Goal: Task Accomplishment & Management: Complete application form

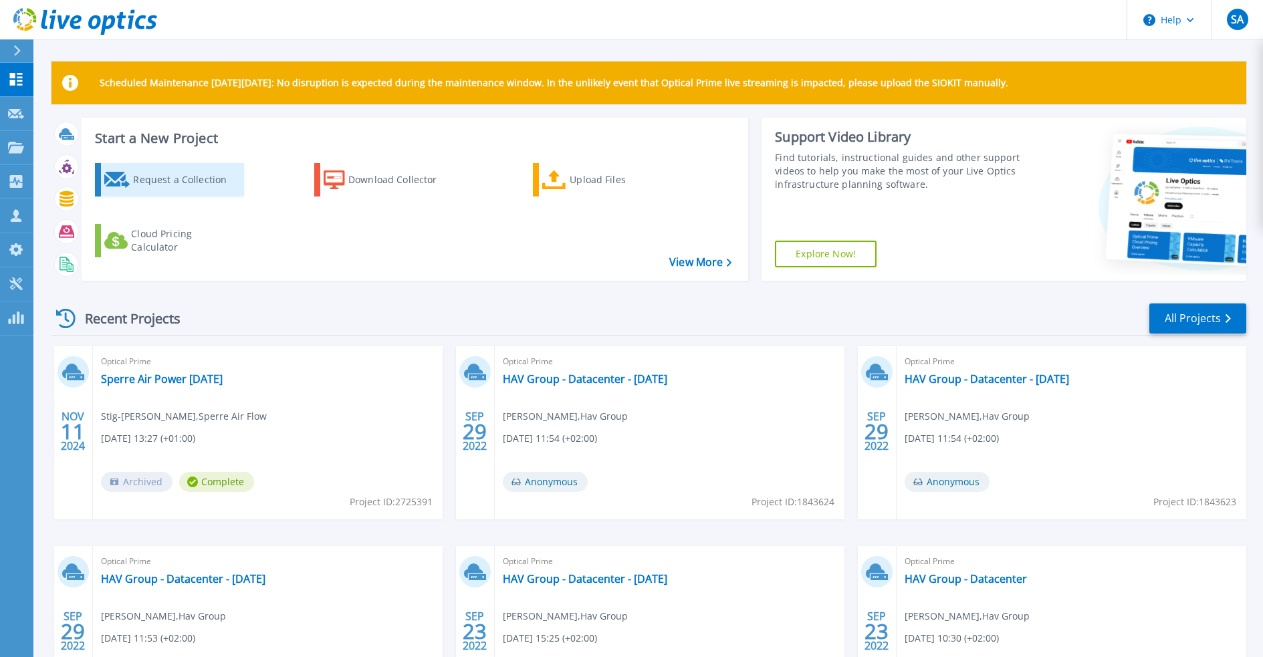
click at [147, 179] on div "Request a Collection" at bounding box center [186, 179] width 107 height 27
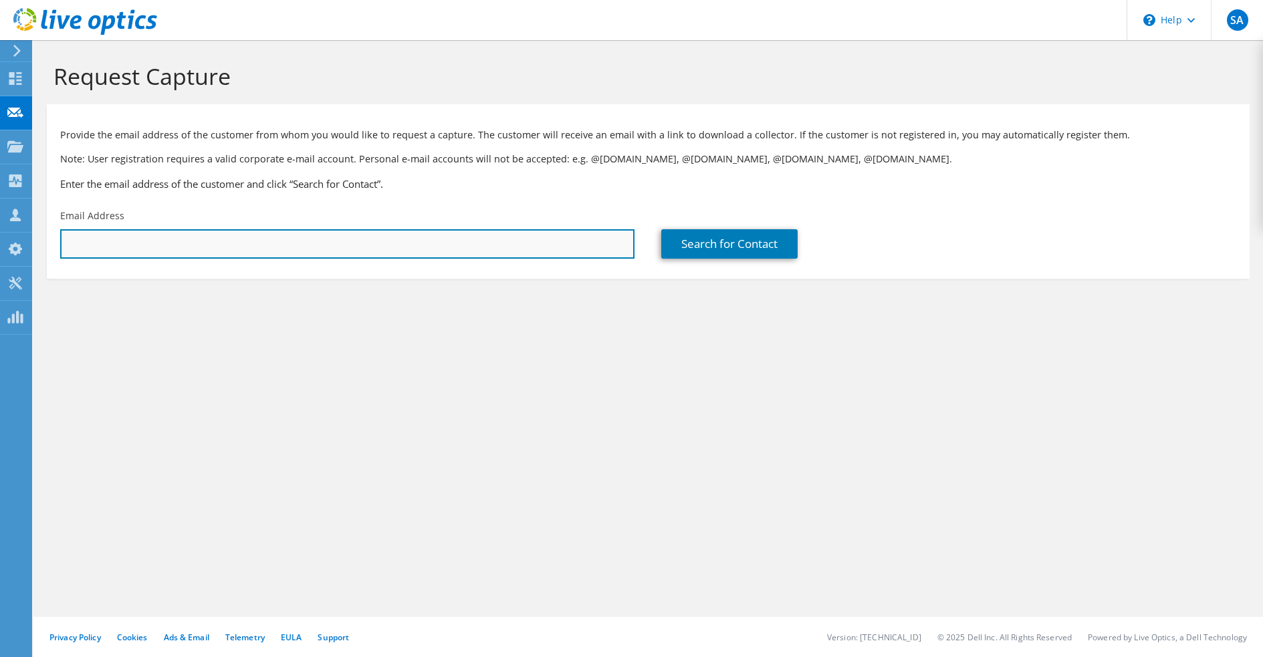
click at [126, 249] on input "text" at bounding box center [347, 243] width 574 height 29
type input "[EMAIL_ADDRESS][DOMAIN_NAME]"
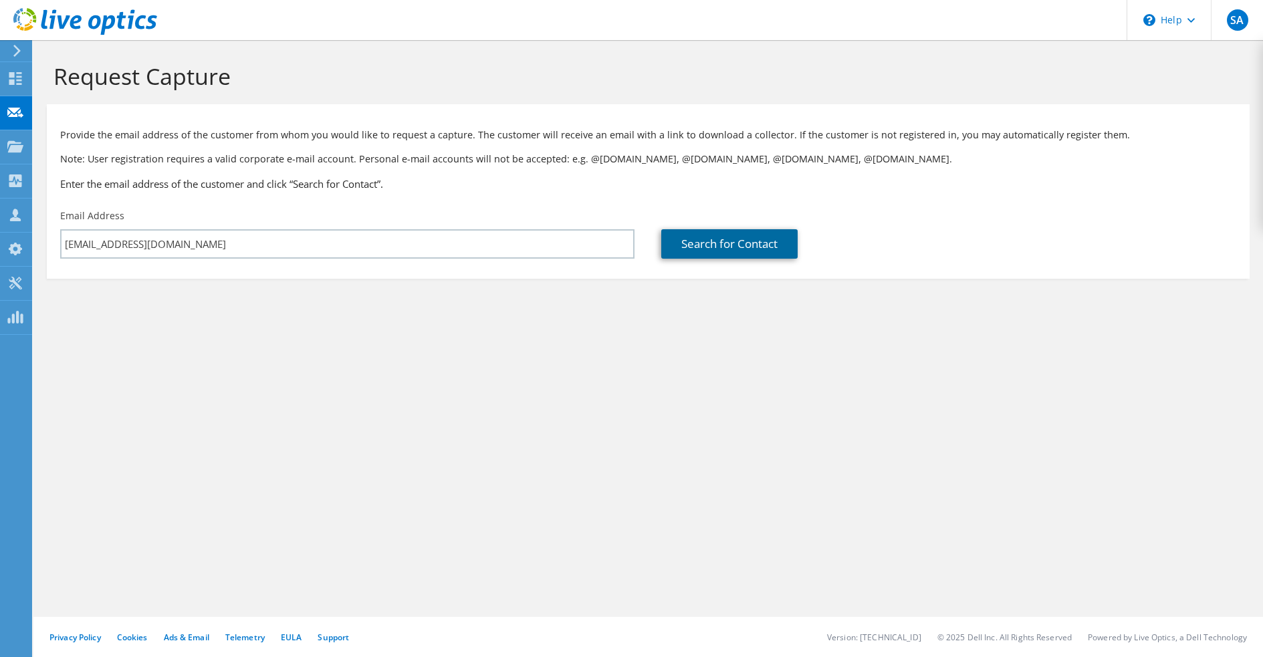
click at [720, 243] on link "Search for Contact" at bounding box center [729, 243] width 136 height 29
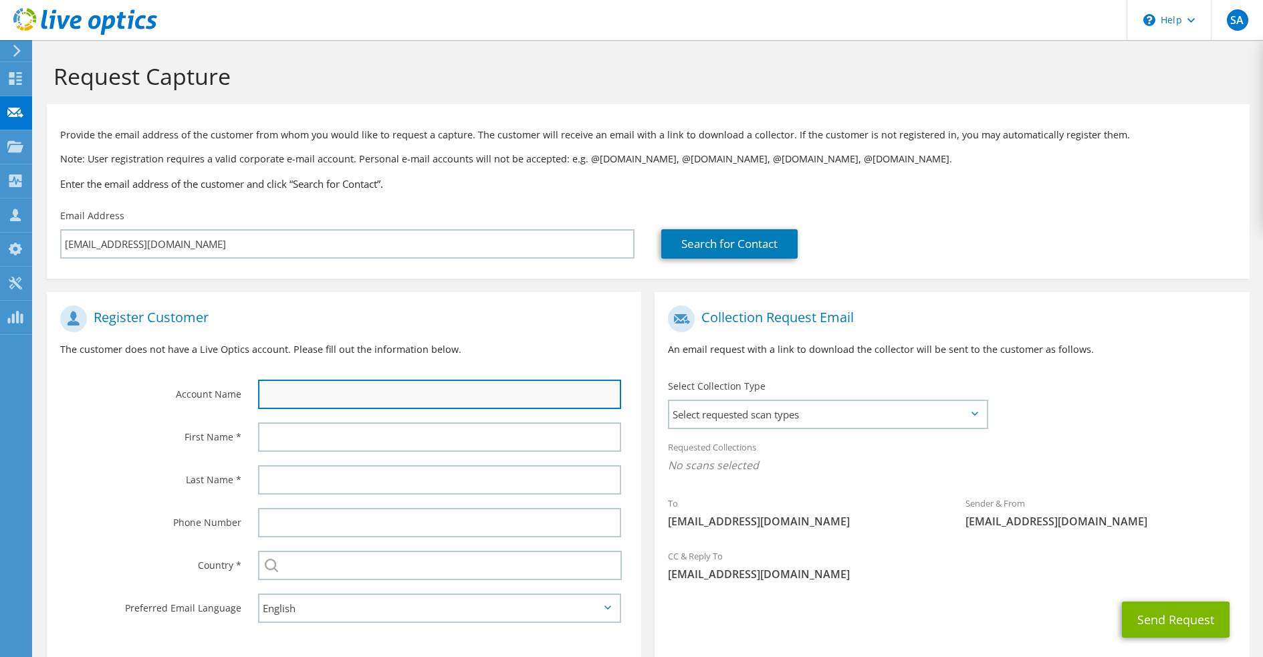
click at [308, 394] on input "text" at bounding box center [439, 394] width 363 height 29
type input "Havial"
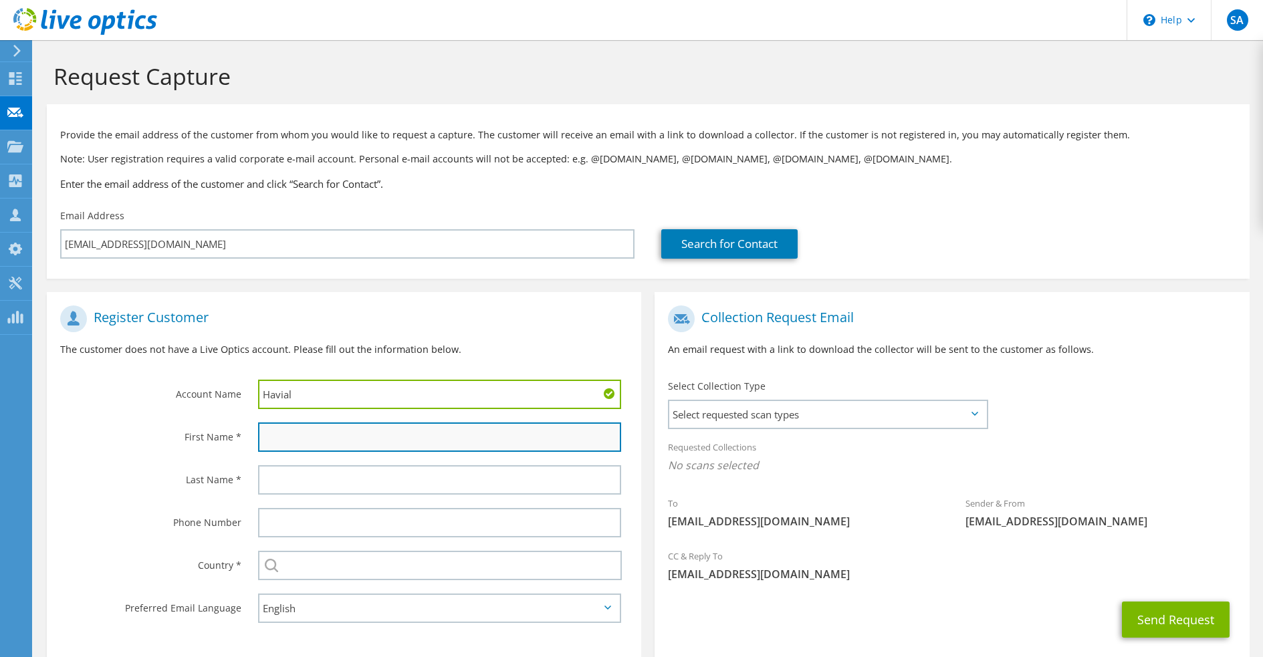
click at [346, 440] on input "text" at bounding box center [439, 437] width 363 height 29
type input "Eivind"
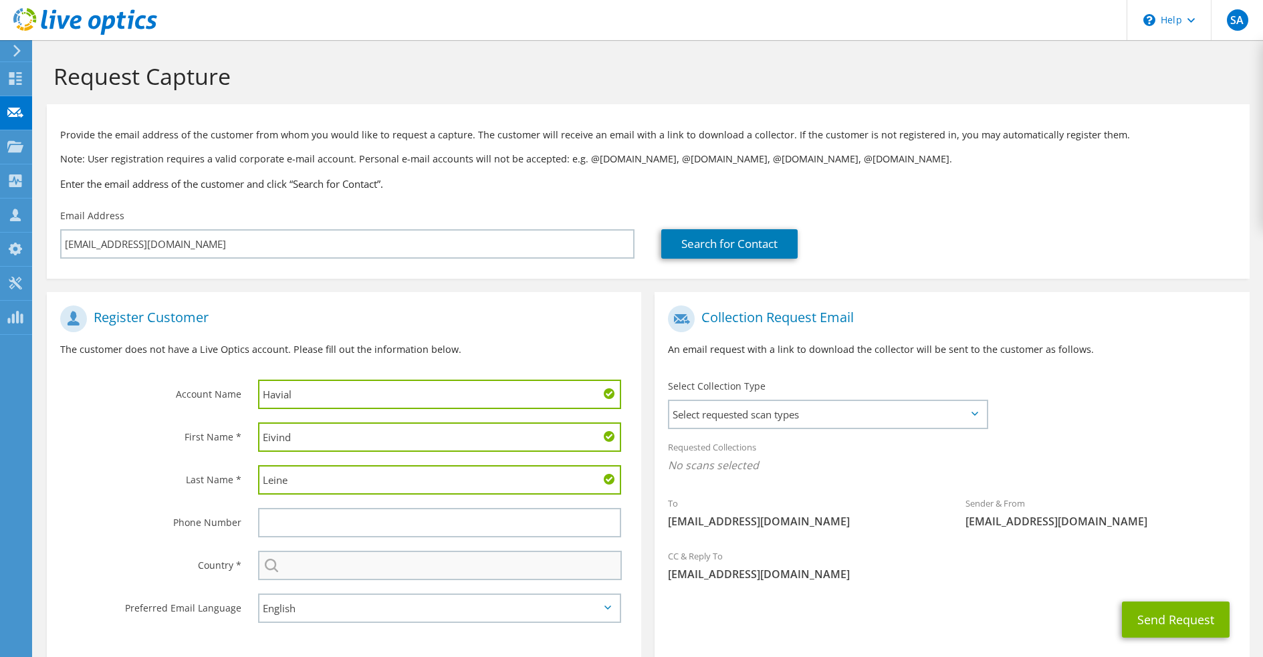
type input "Leine"
click at [310, 572] on input "text" at bounding box center [440, 565] width 364 height 29
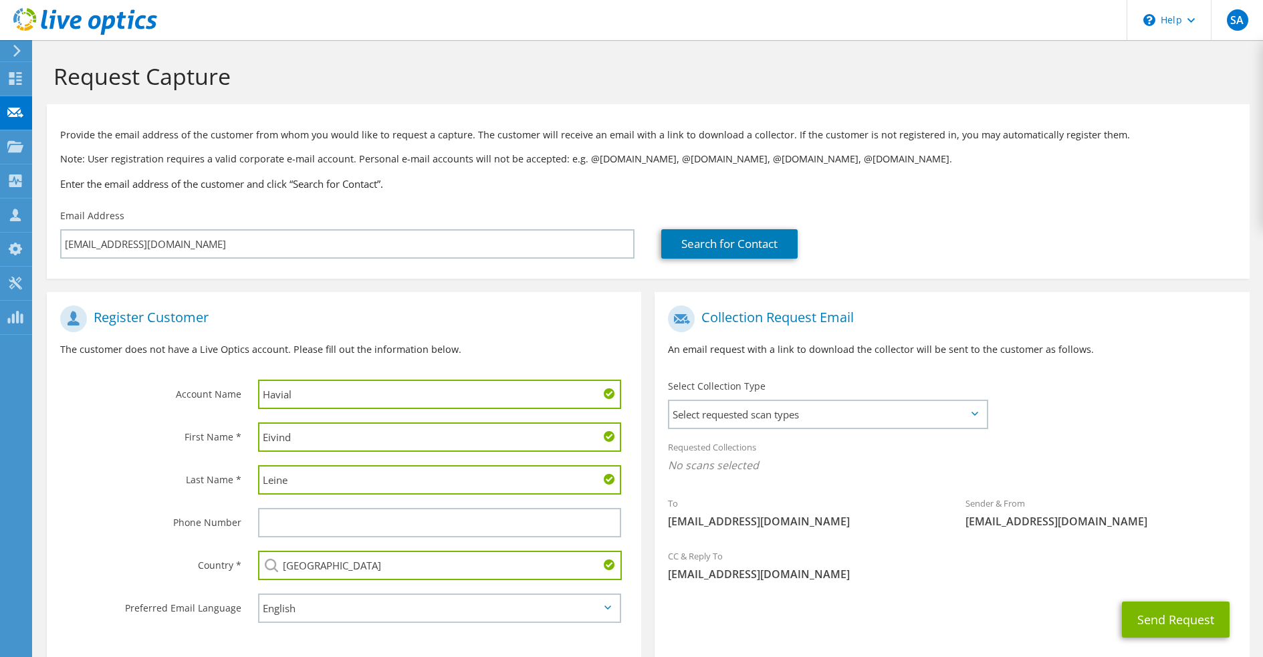
type input "Norway"
click at [76, 557] on label "Country *" at bounding box center [150, 561] width 181 height 21
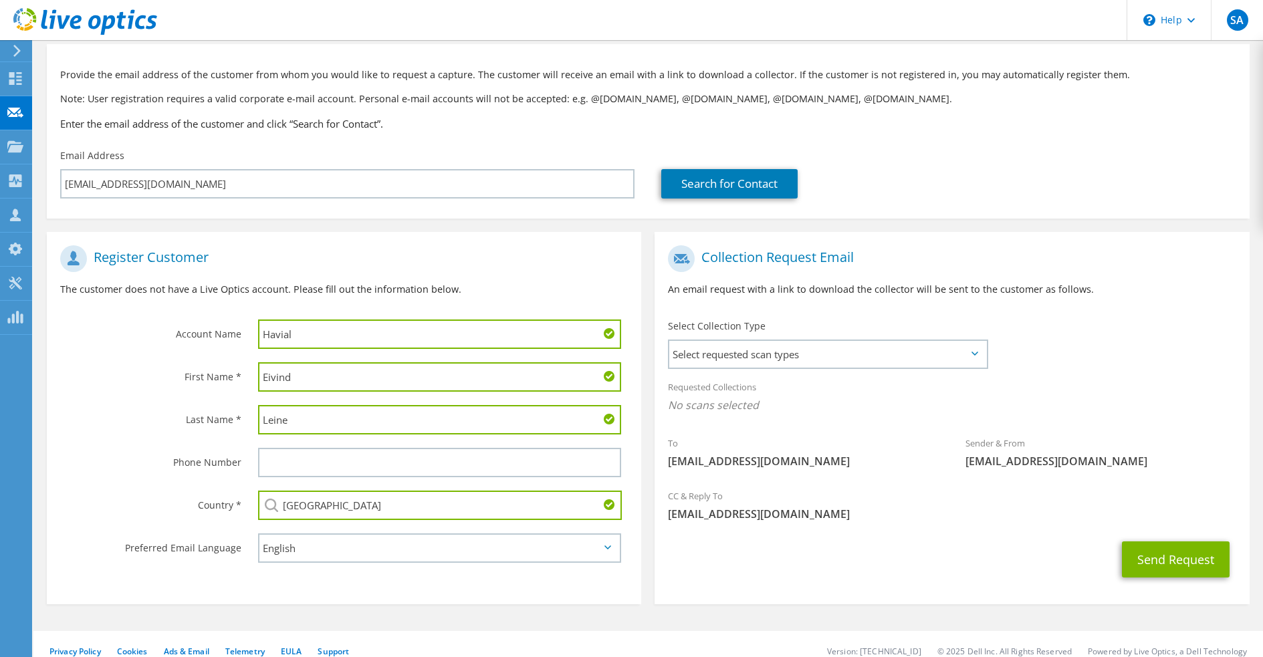
scroll to position [74, 0]
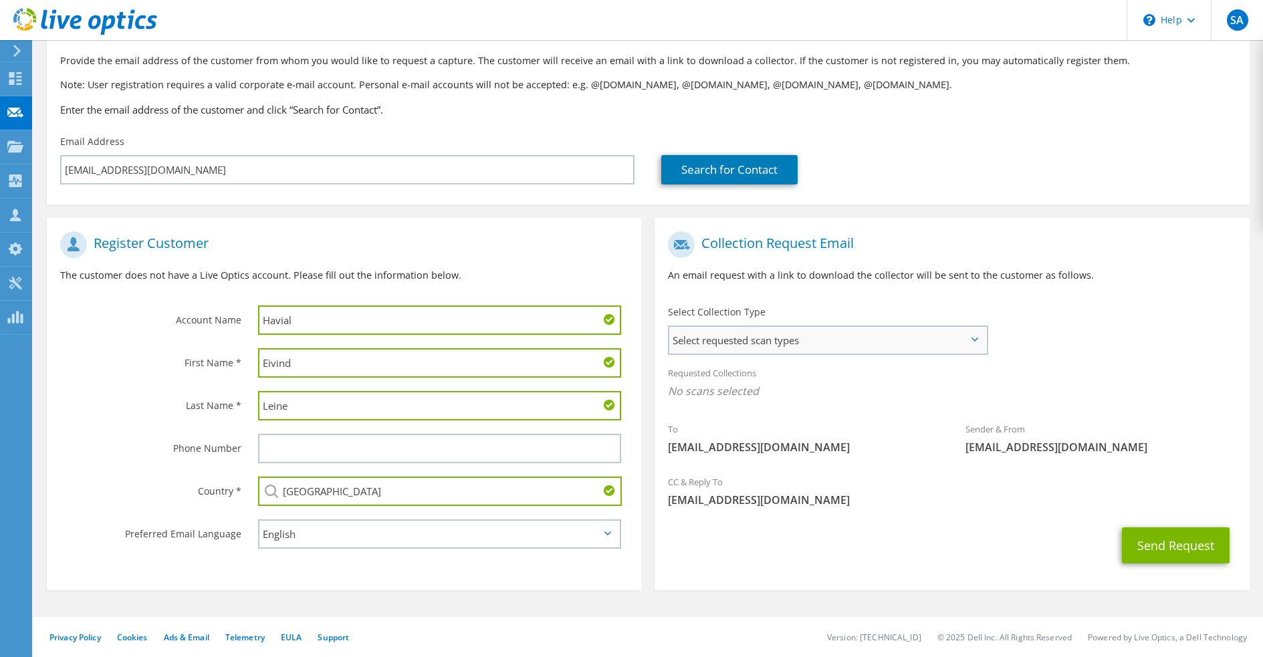
click at [789, 342] on span "Select requested scan types" at bounding box center [827, 340] width 317 height 27
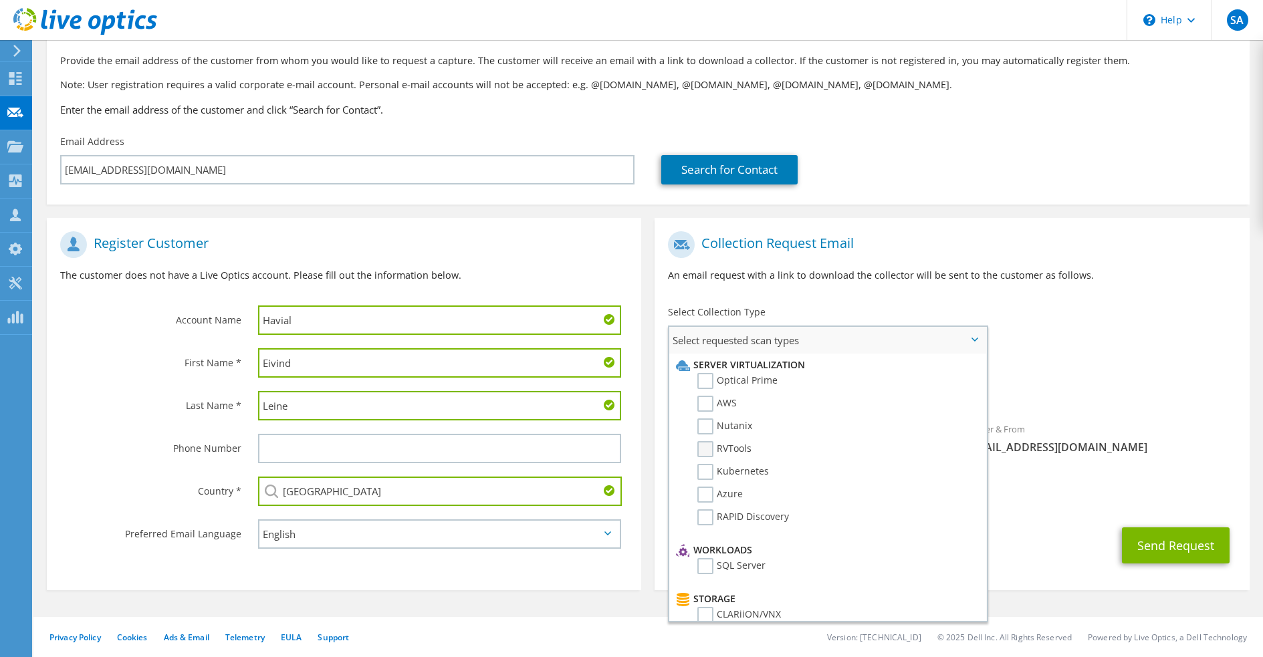
click at [704, 452] on label "RVTools" at bounding box center [724, 449] width 54 height 16
click at [0, 0] on input "RVTools" at bounding box center [0, 0] width 0 height 0
click at [703, 377] on label "Optical Prime" at bounding box center [737, 381] width 80 height 16
click at [0, 0] on input "Optical Prime" at bounding box center [0, 0] width 0 height 0
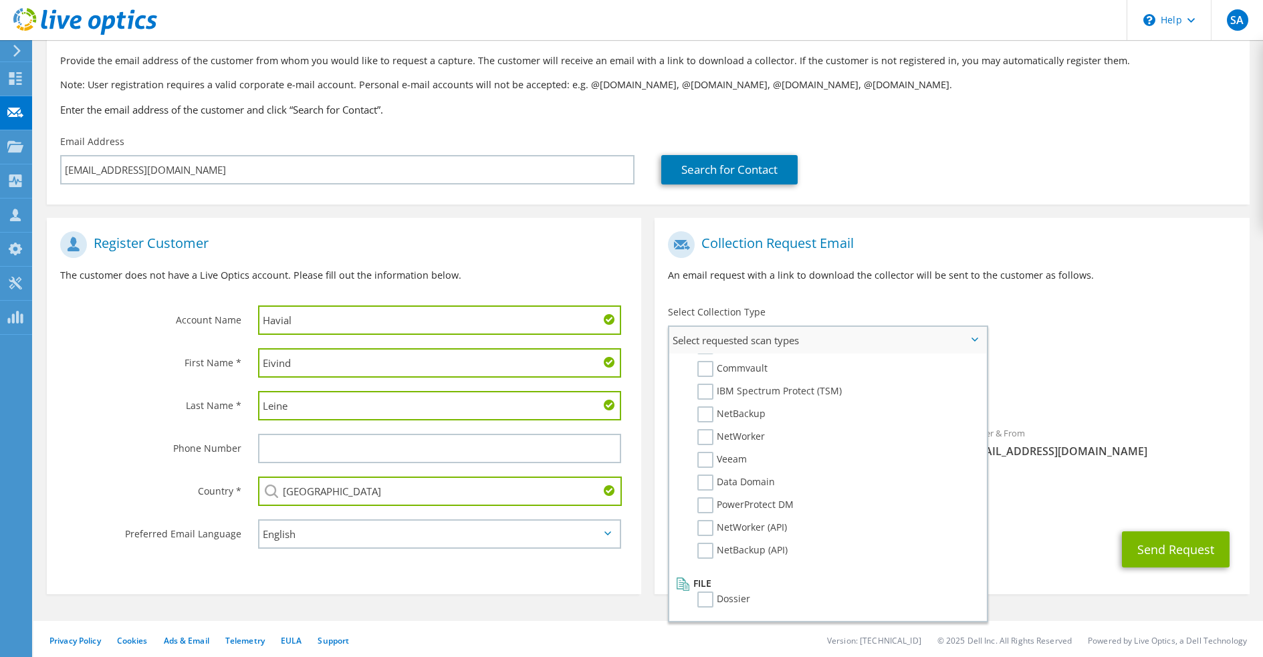
scroll to position [629, 0]
click at [706, 468] on label "Veeam" at bounding box center [721, 467] width 49 height 16
click at [0, 0] on input "Veeam" at bounding box center [0, 0] width 0 height 0
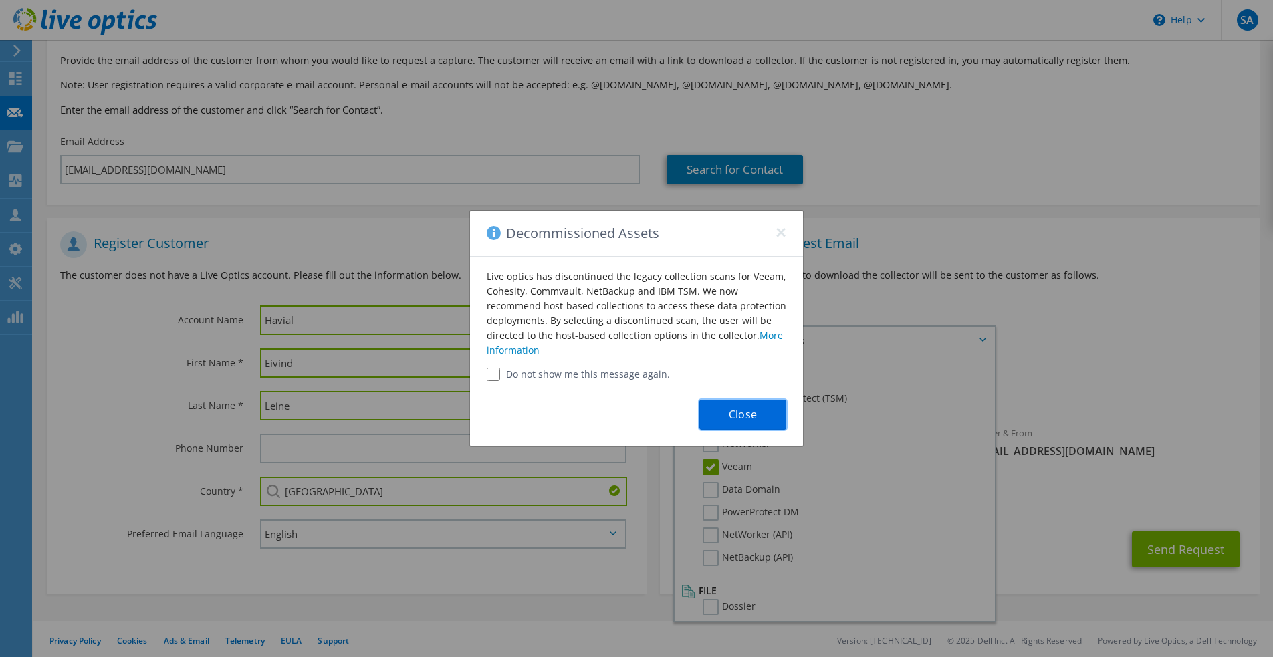
click at [738, 415] on button "Close" at bounding box center [742, 415] width 87 height 30
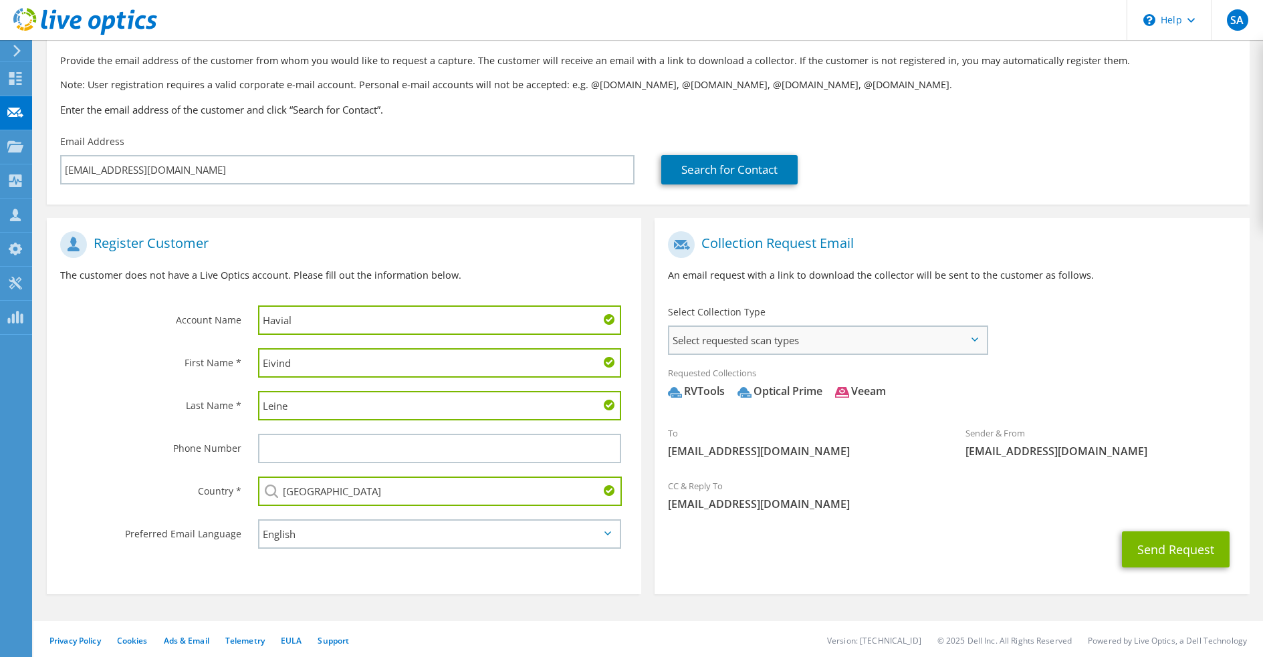
click at [892, 346] on span "Select requested scan types" at bounding box center [827, 340] width 317 height 27
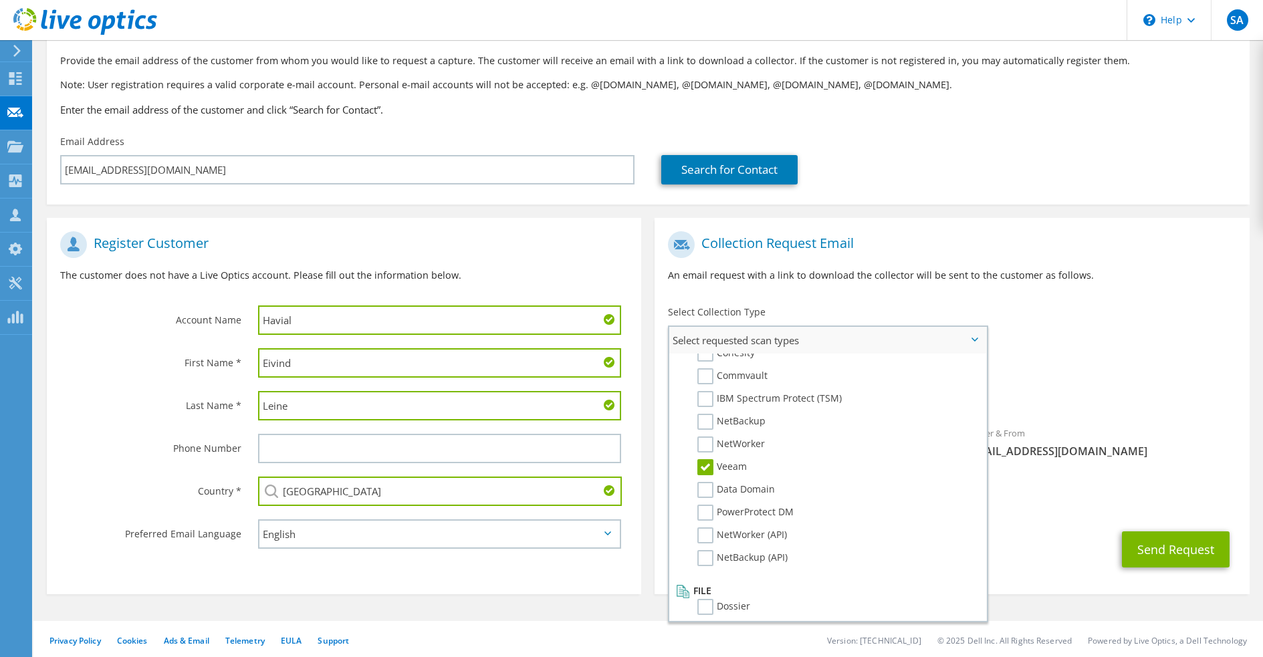
click at [707, 469] on label "Veeam" at bounding box center [721, 467] width 49 height 16
click at [0, 0] on input "Veeam" at bounding box center [0, 0] width 0 height 0
click at [1036, 366] on div "Requested Collections No scans selected RVTools Optical Prime" at bounding box center [952, 385] width 594 height 53
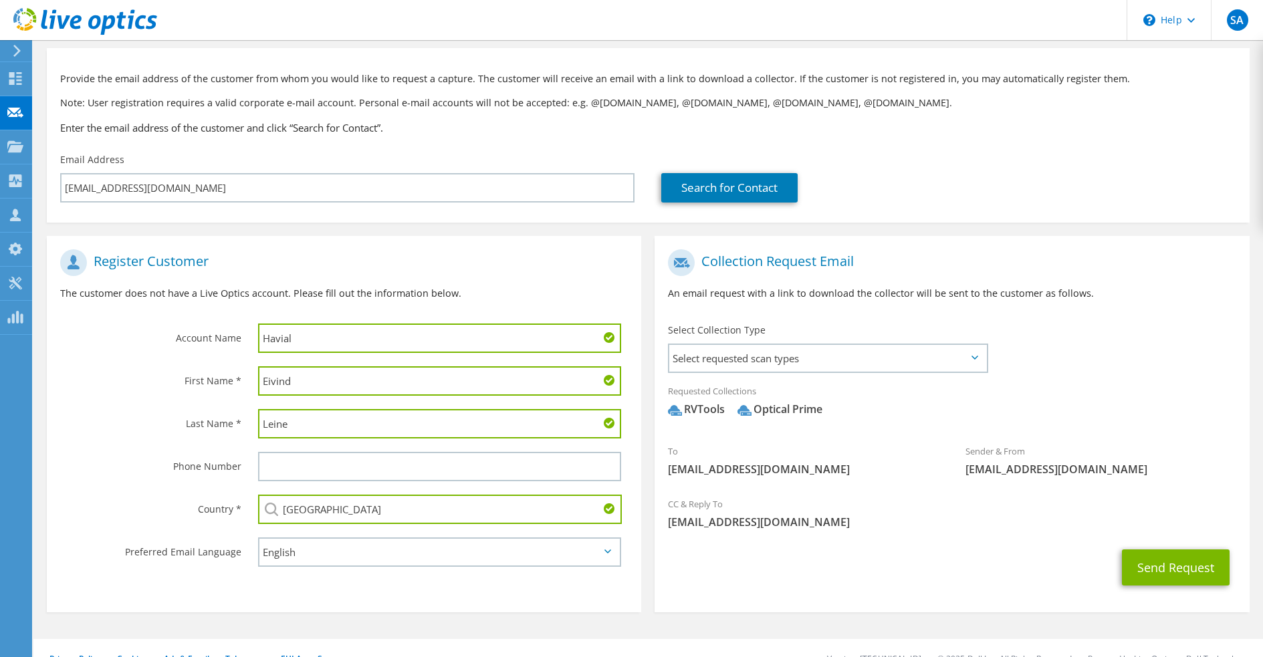
scroll to position [78, 0]
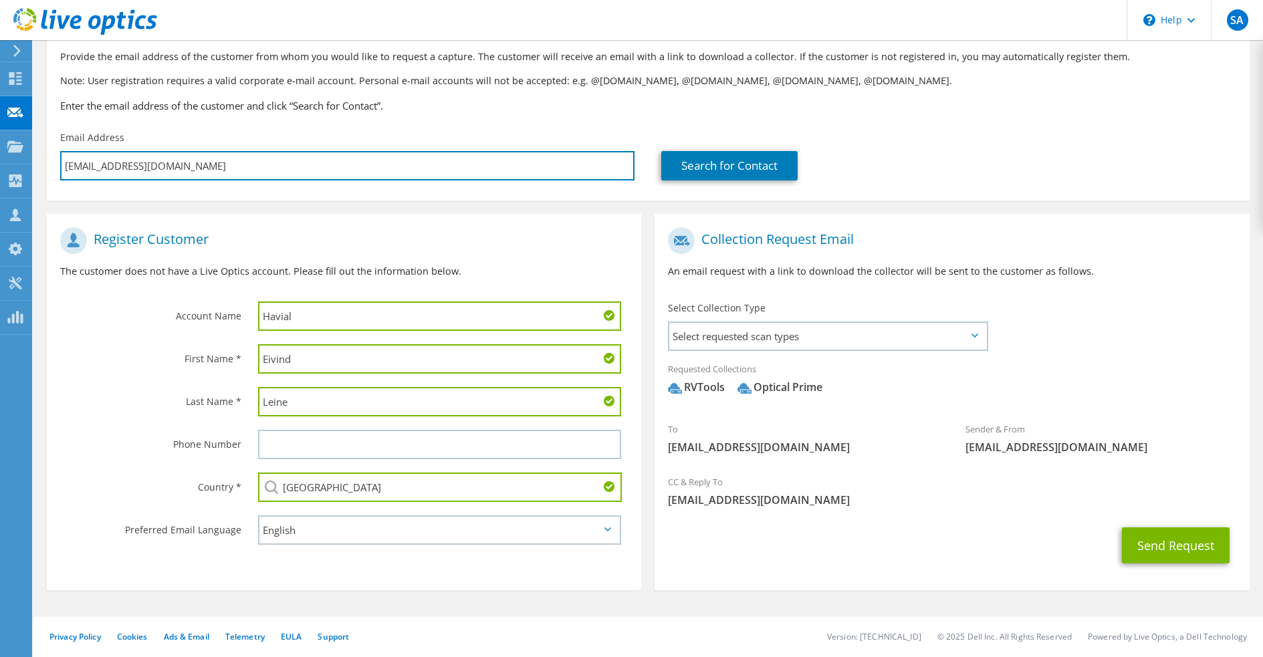
drag, startPoint x: 187, startPoint y: 170, endPoint x: -7, endPoint y: 179, distance: 194.8
click at [0, 179] on html "SA Channel Partner Steinar Aalvik steinar.aalvik@atea.no Atea AS My Profile Log…" at bounding box center [631, 250] width 1263 height 657
type input "T"
type input "Select"
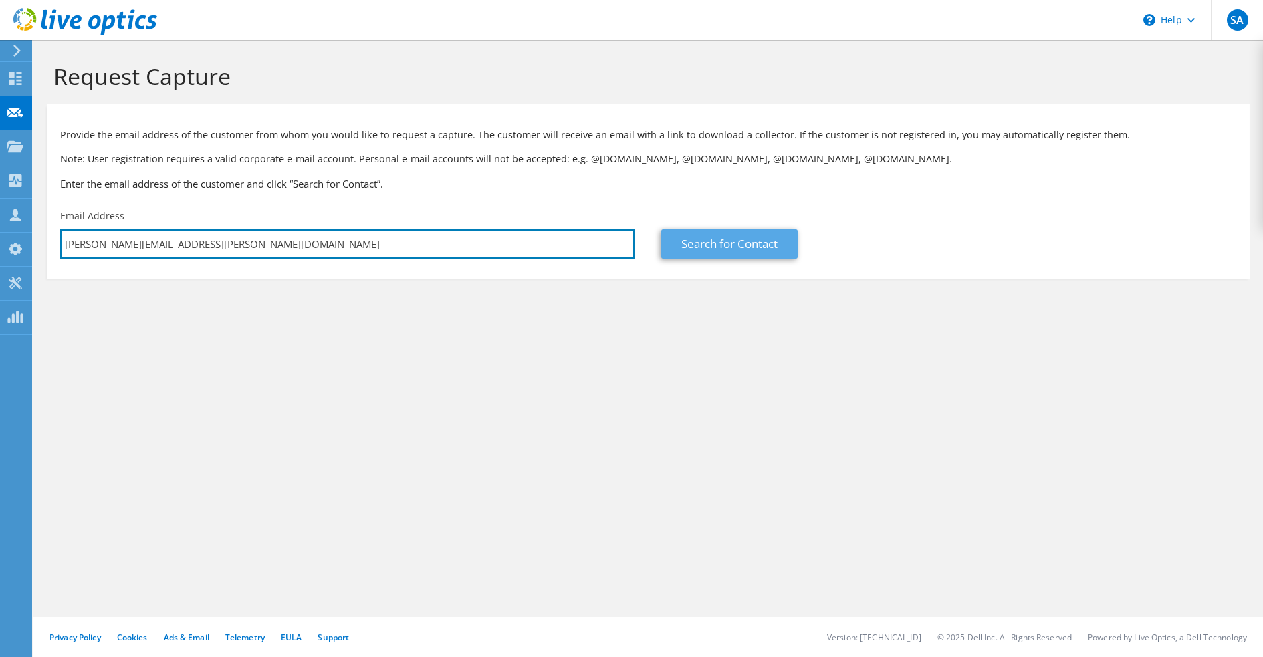
type input "Tommy.Myklebust@havila.no"
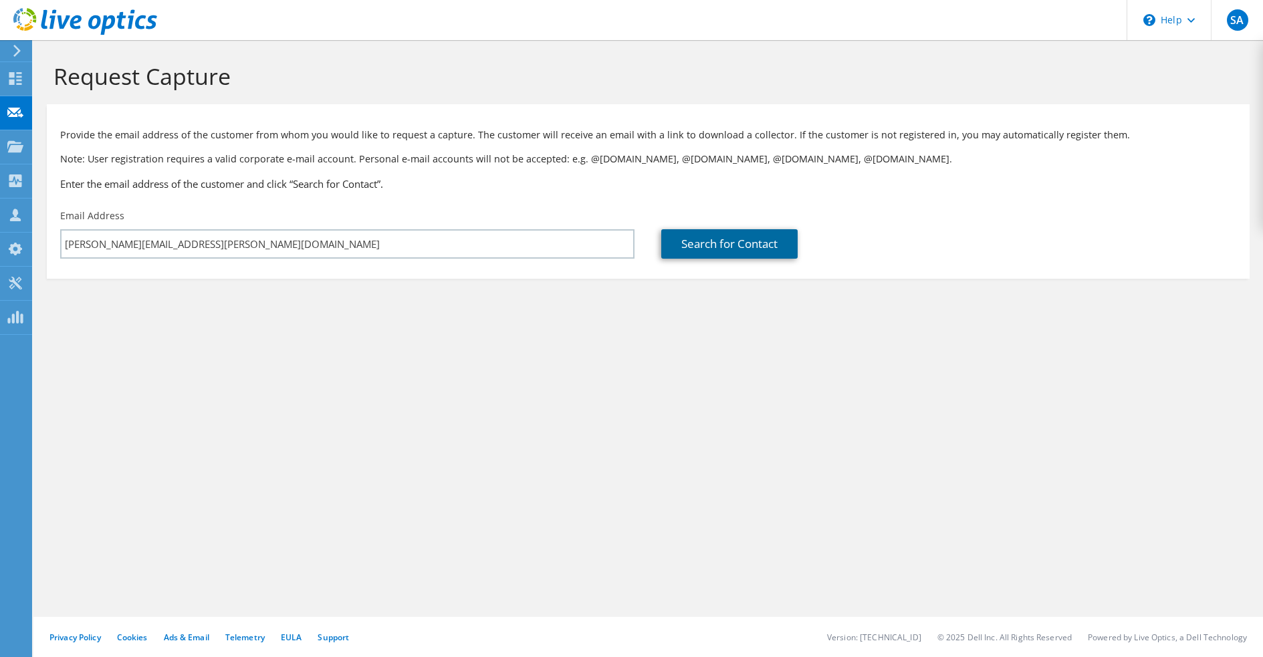
click at [690, 244] on link "Search for Contact" at bounding box center [729, 243] width 136 height 29
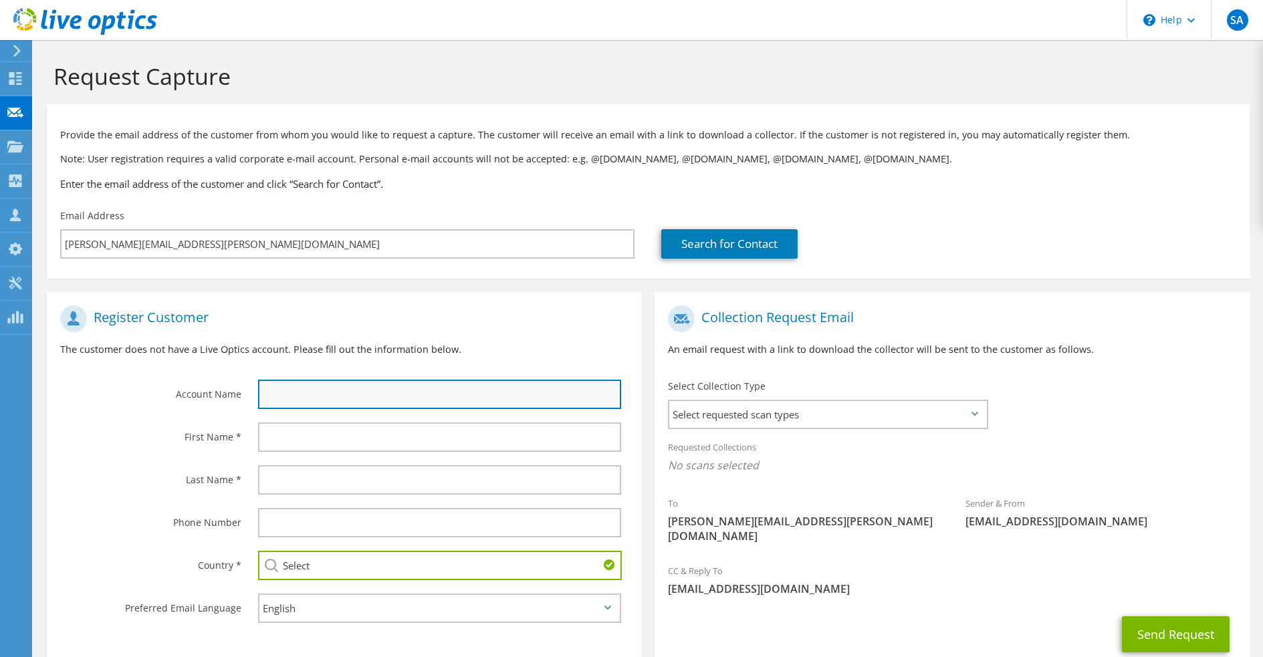
click at [324, 397] on input "text" at bounding box center [439, 394] width 363 height 29
type input "Havila"
click at [283, 453] on div at bounding box center [443, 437] width 397 height 43
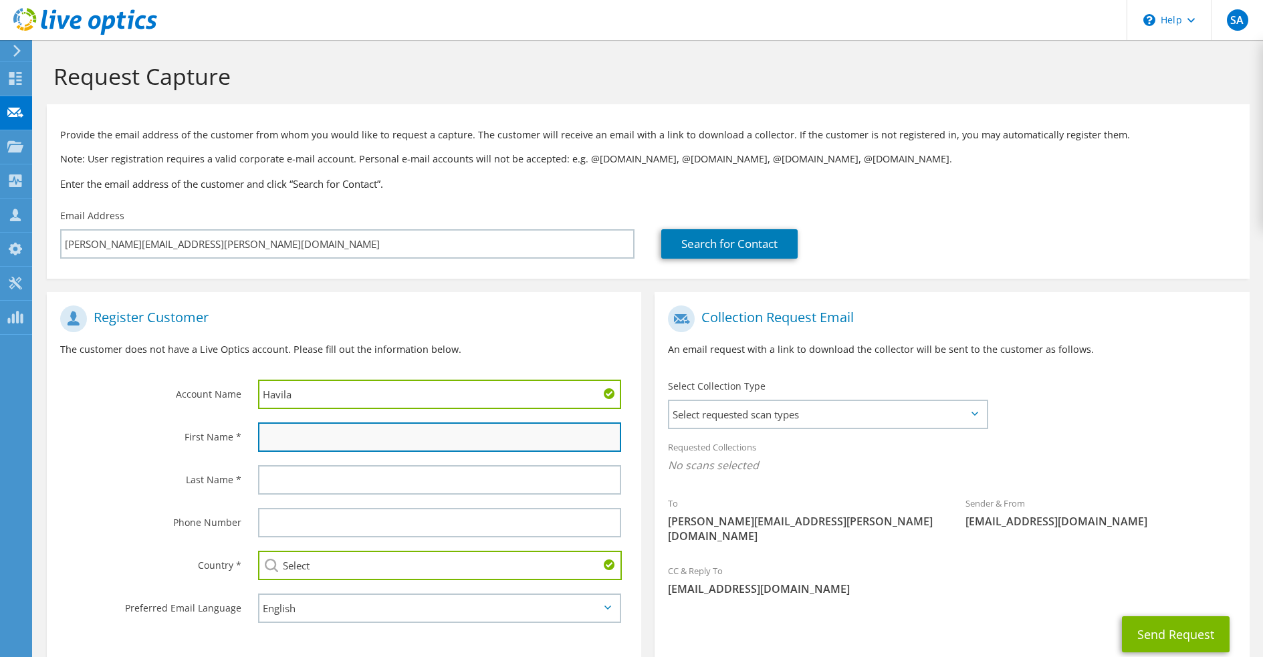
click at [275, 441] on input "text" at bounding box center [439, 437] width 363 height 29
type input "Tommy"
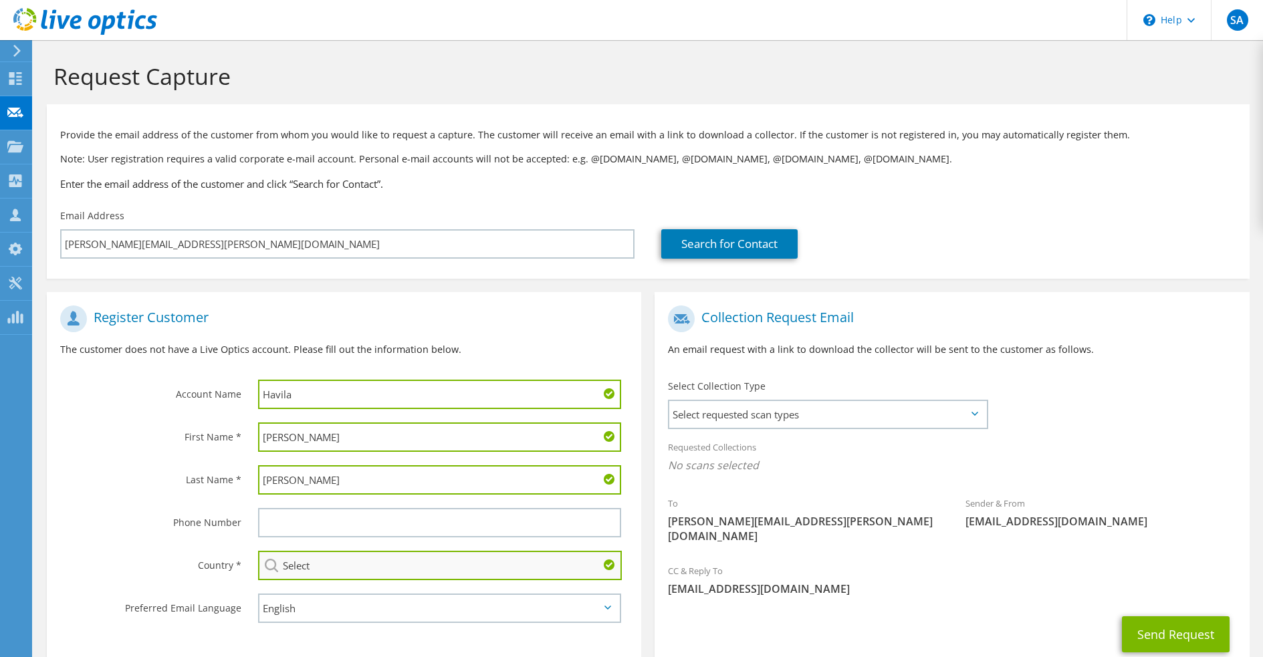
type input "Myklebust"
click at [323, 570] on input "Select" at bounding box center [440, 565] width 364 height 29
click at [323, 570] on input "Norway" at bounding box center [440, 565] width 364 height 29
type input "Norway"
click at [169, 571] on label "Country *" at bounding box center [150, 561] width 181 height 21
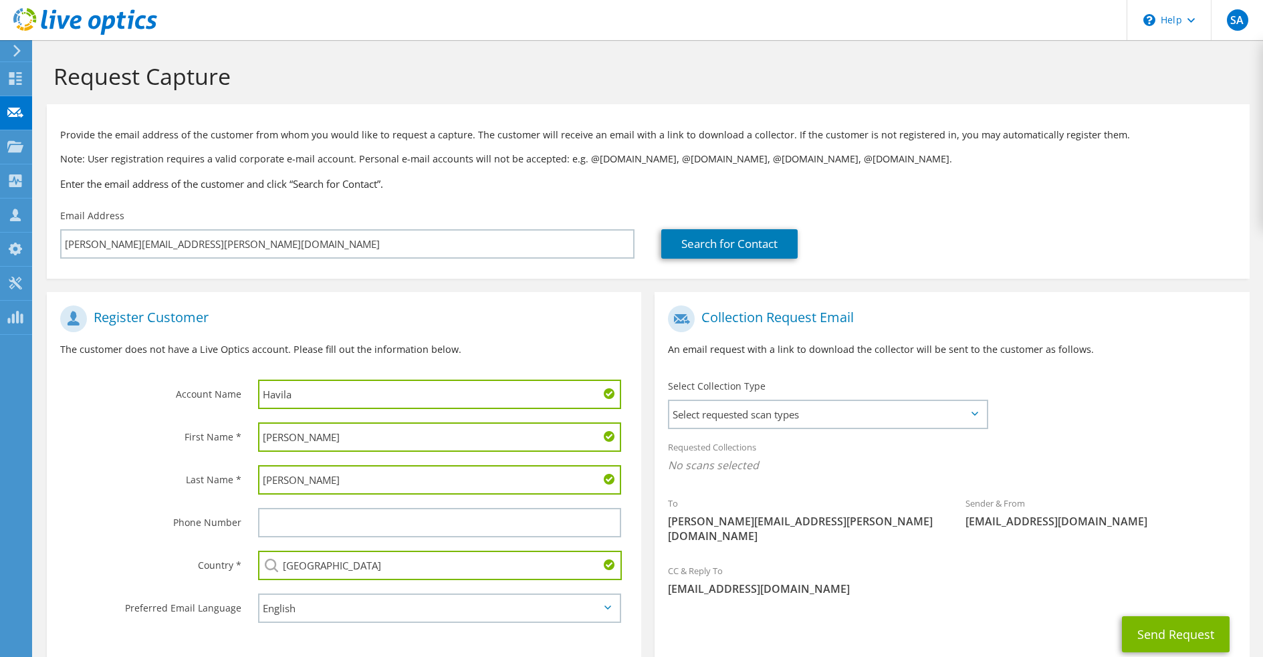
click at [866, 620] on div "Send Request" at bounding box center [952, 634] width 594 height 49
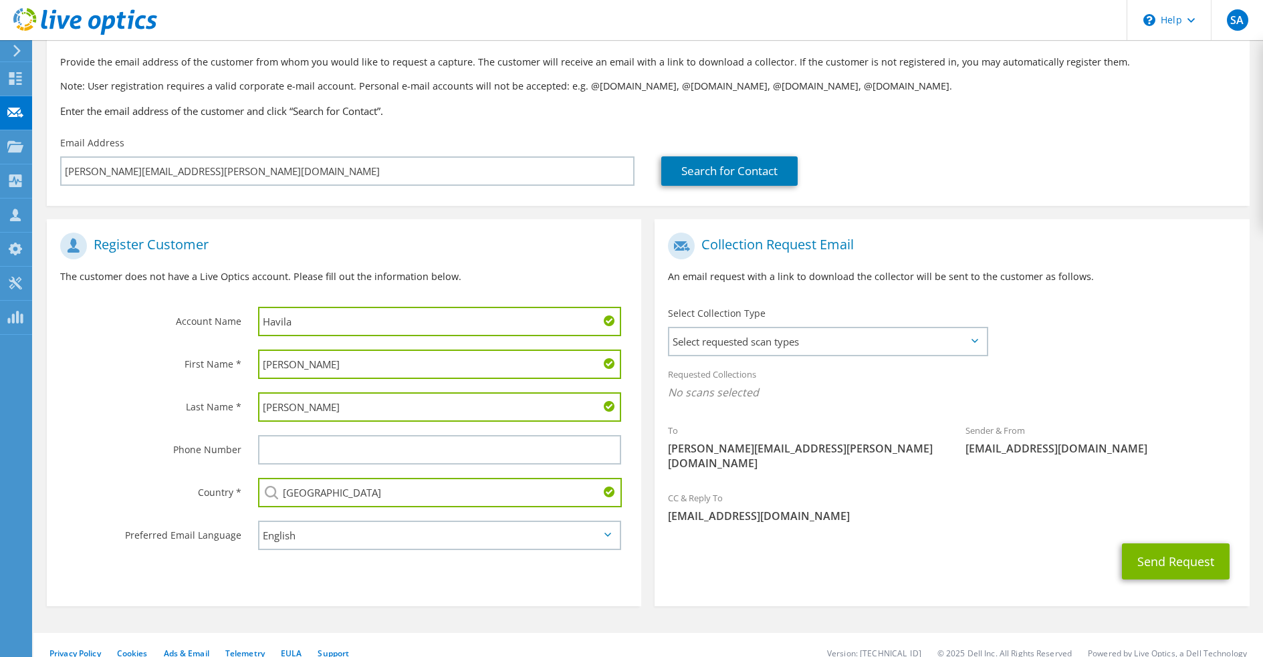
scroll to position [74, 0]
click at [897, 341] on span "Select requested scan types" at bounding box center [827, 340] width 317 height 27
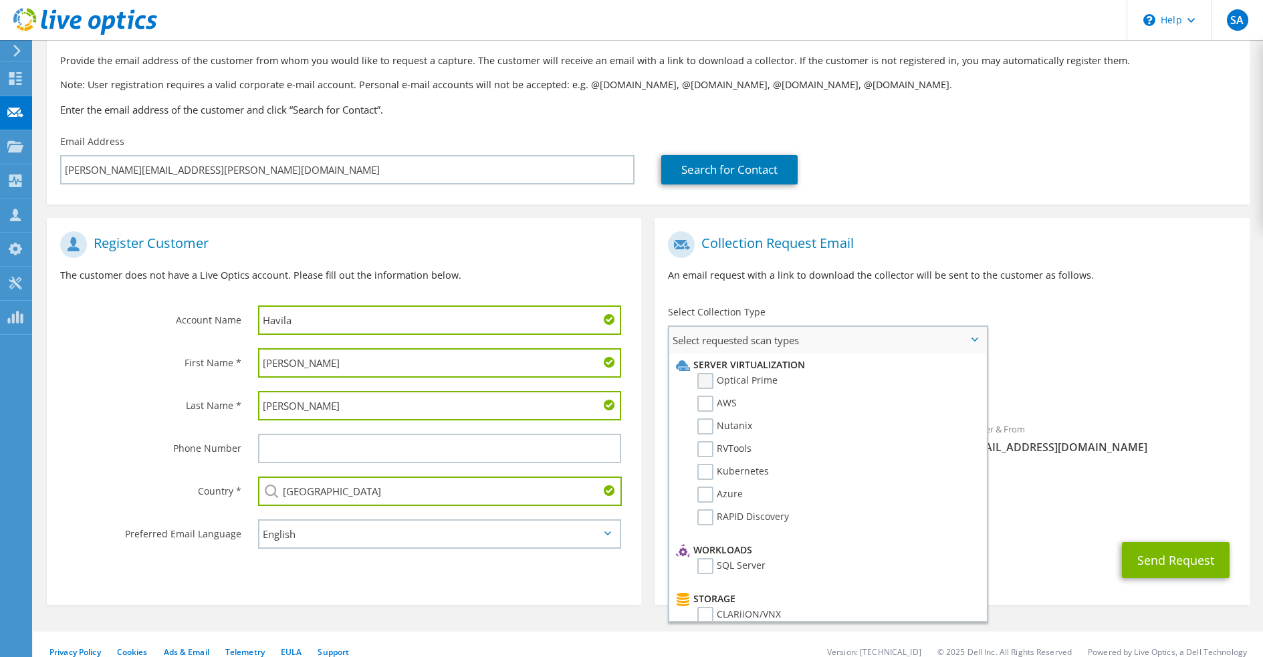
click at [748, 374] on label "Optical Prime" at bounding box center [737, 381] width 80 height 16
click at [0, 0] on input "Optical Prime" at bounding box center [0, 0] width 0 height 0
click at [705, 451] on label "RVTools" at bounding box center [724, 449] width 54 height 16
click at [0, 0] on input "RVTools" at bounding box center [0, 0] width 0 height 0
click at [1018, 598] on div "Collection Request Email An email request with a link to download the collector…" at bounding box center [952, 417] width 608 height 398
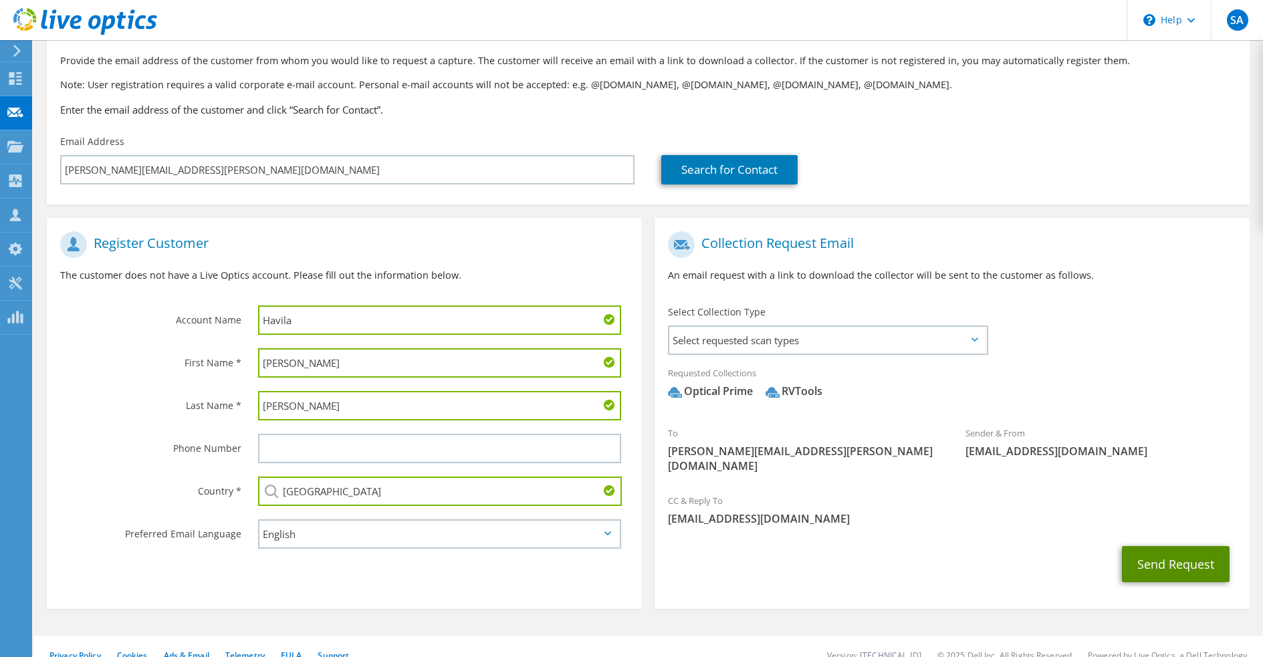
click at [1171, 552] on button "Send Request" at bounding box center [1176, 564] width 108 height 36
